Goal: Information Seeking & Learning: Learn about a topic

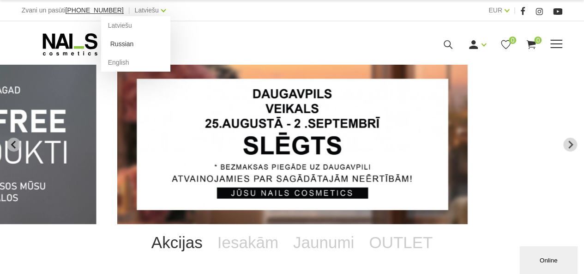
click at [105, 43] on link "Russian" at bounding box center [135, 44] width 69 height 18
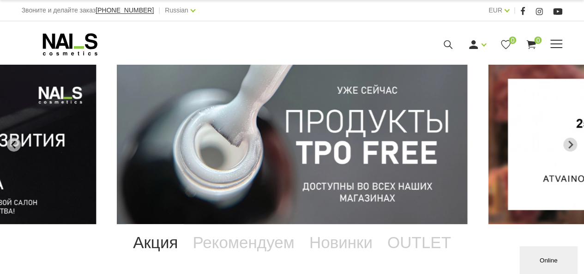
click at [554, 43] on span at bounding box center [556, 43] width 12 height 1
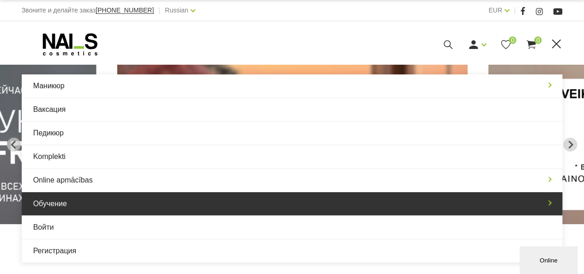
click at [62, 204] on link "Обучение" at bounding box center [292, 203] width 541 height 23
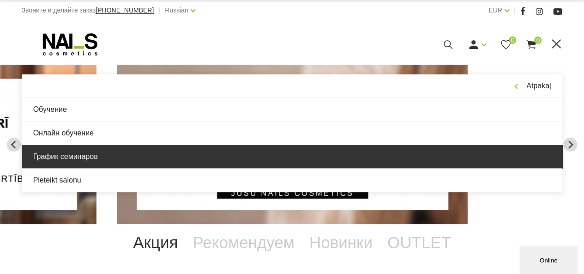
click at [66, 157] on link "График семинаров" at bounding box center [292, 156] width 541 height 23
